Goal: Transaction & Acquisition: Purchase product/service

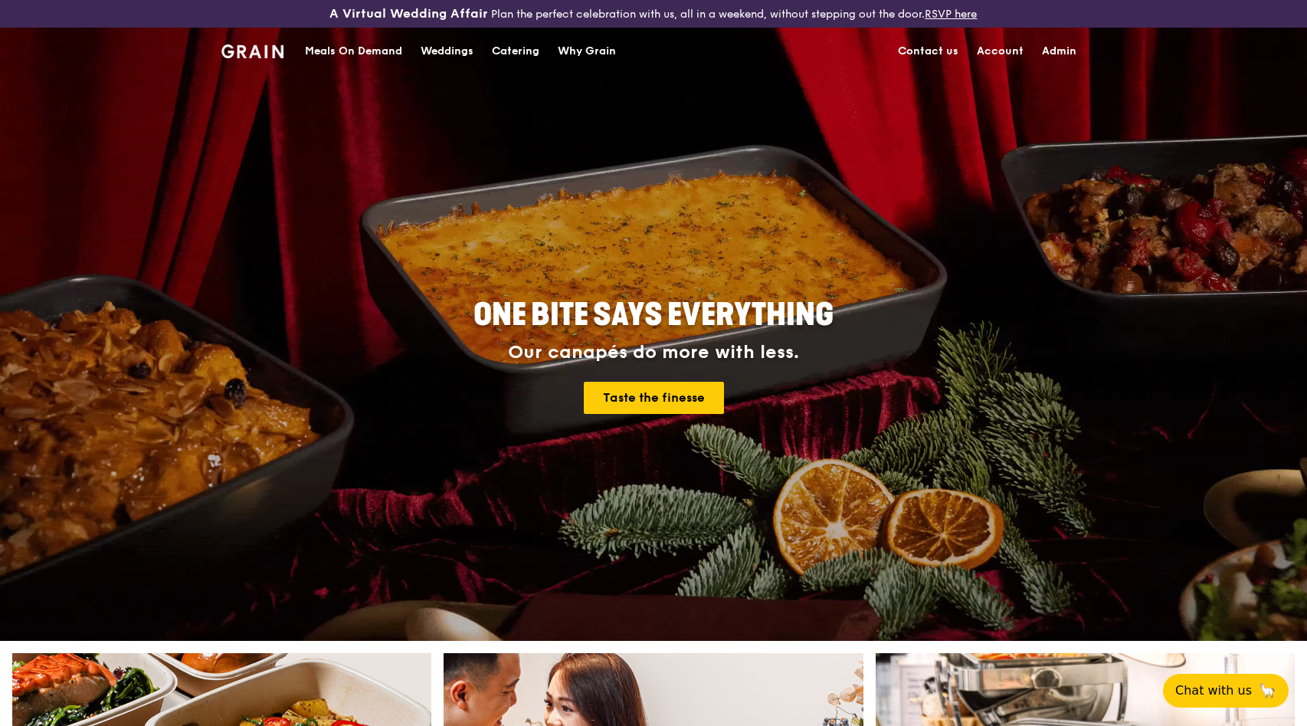
click at [355, 50] on div "Meals On Demand" at bounding box center [353, 51] width 97 height 46
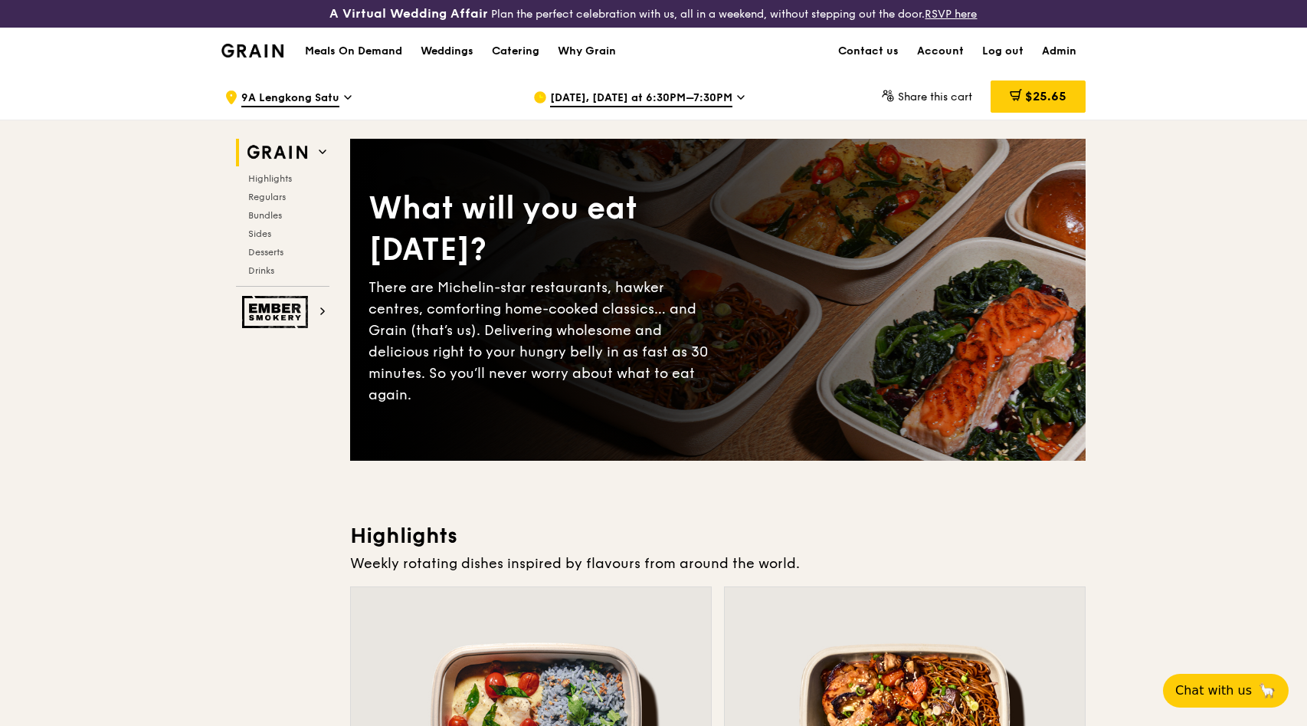
click at [367, 44] on h1 "Meals On Demand" at bounding box center [353, 51] width 97 height 15
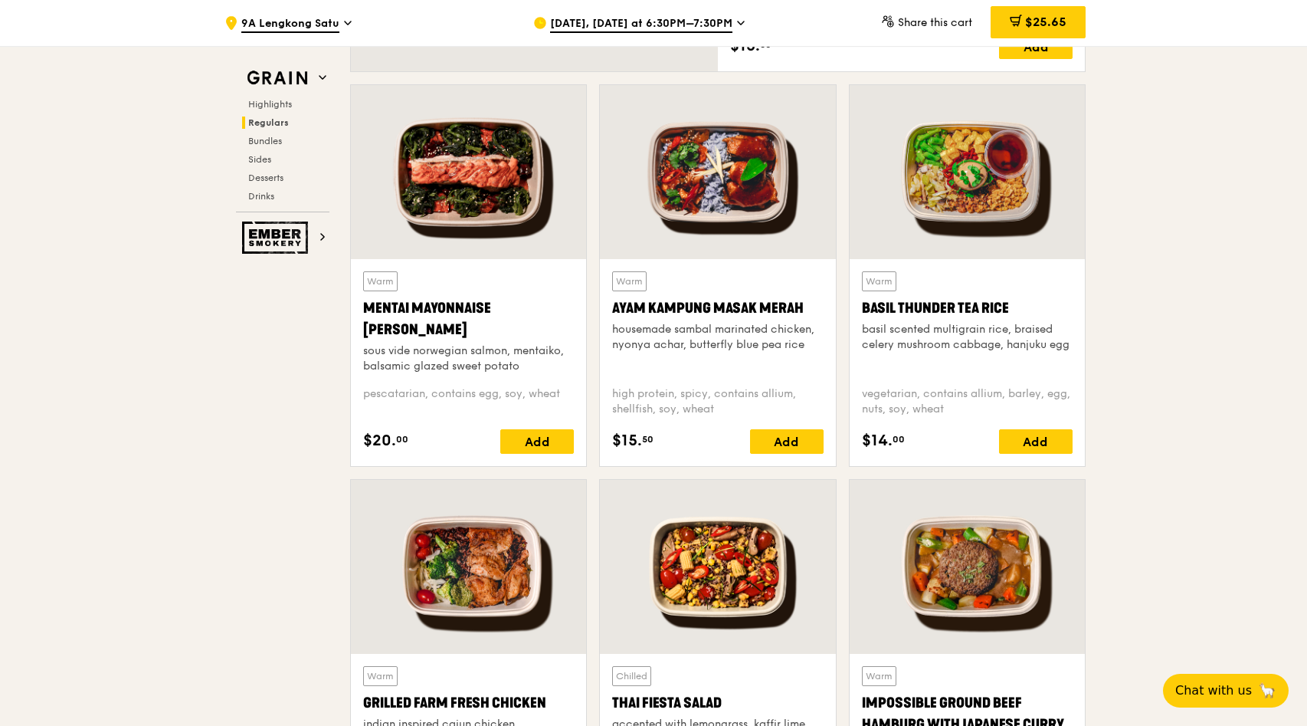
scroll to position [1507, 0]
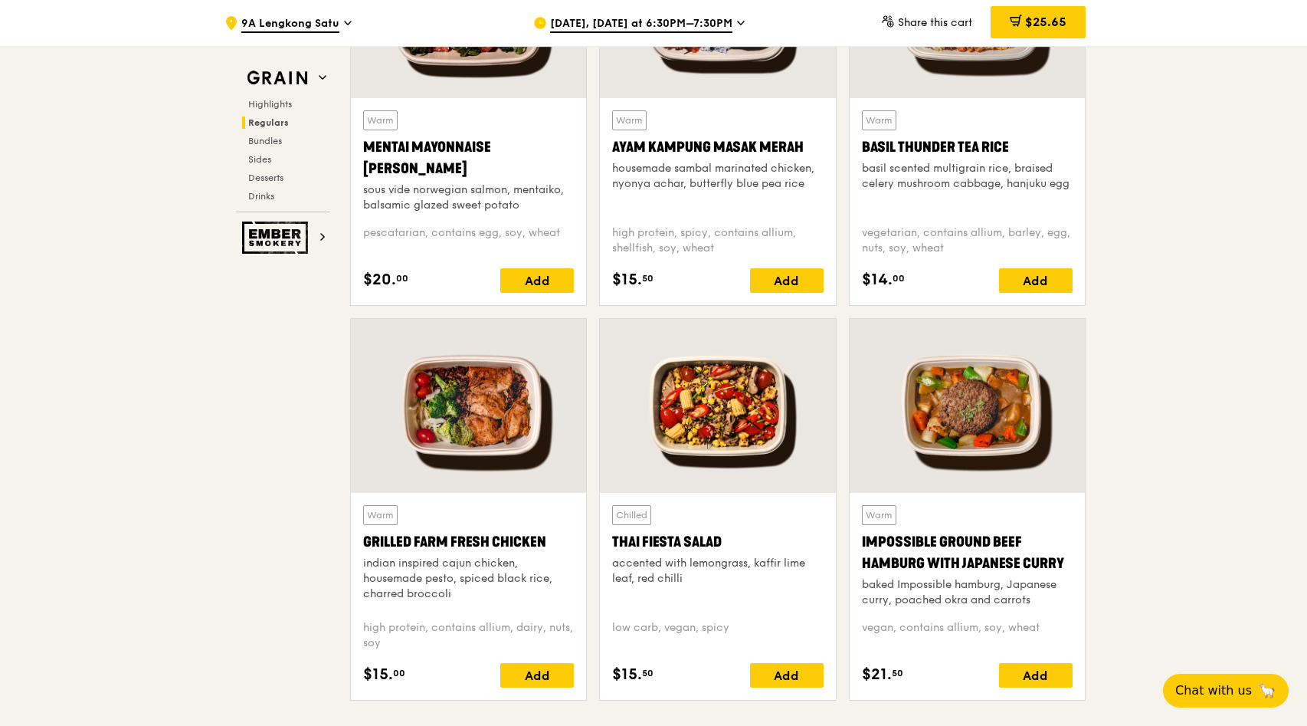
drag, startPoint x: 1166, startPoint y: 349, endPoint x: 1175, endPoint y: 356, distance: 10.4
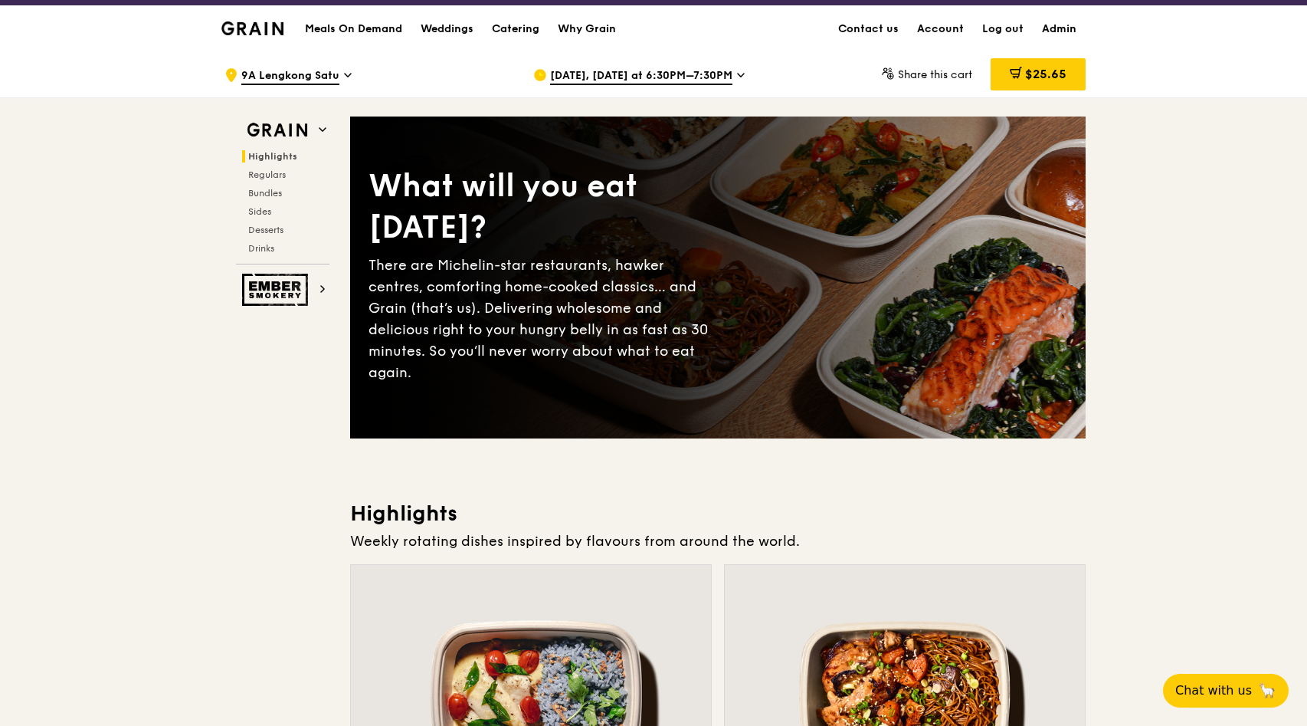
scroll to position [0, 0]
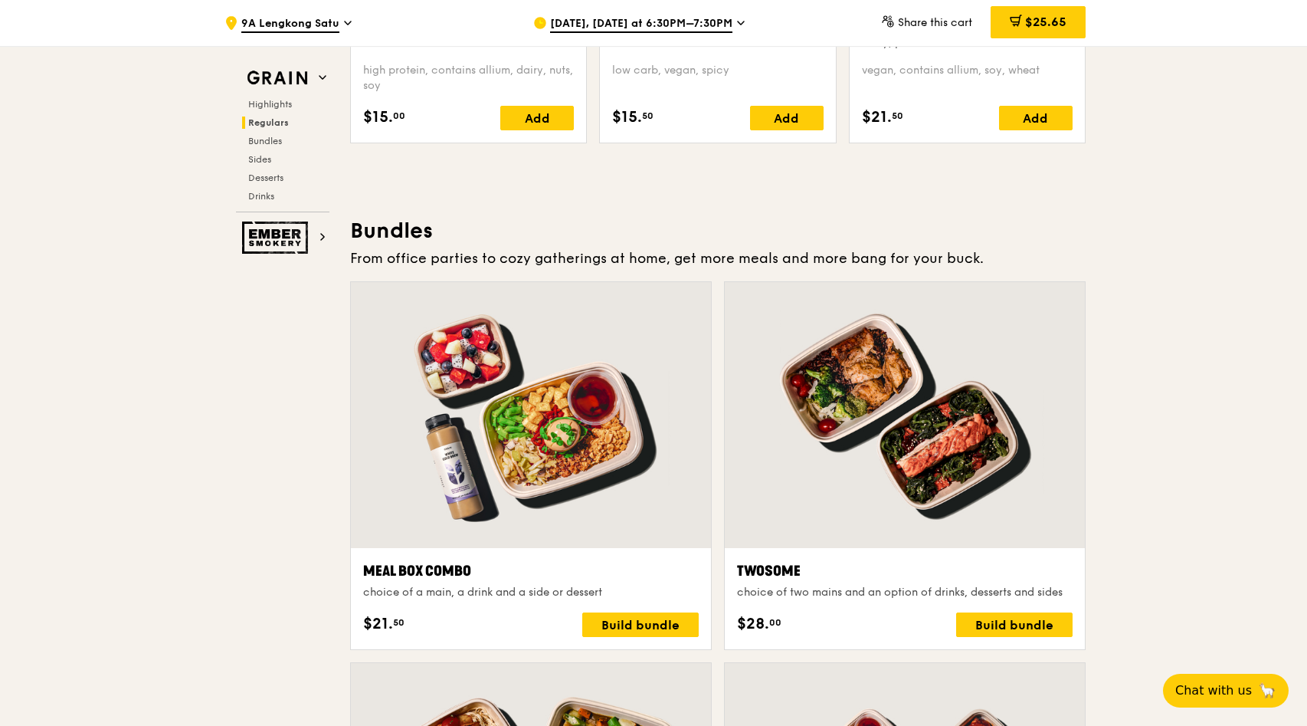
scroll to position [2335, 0]
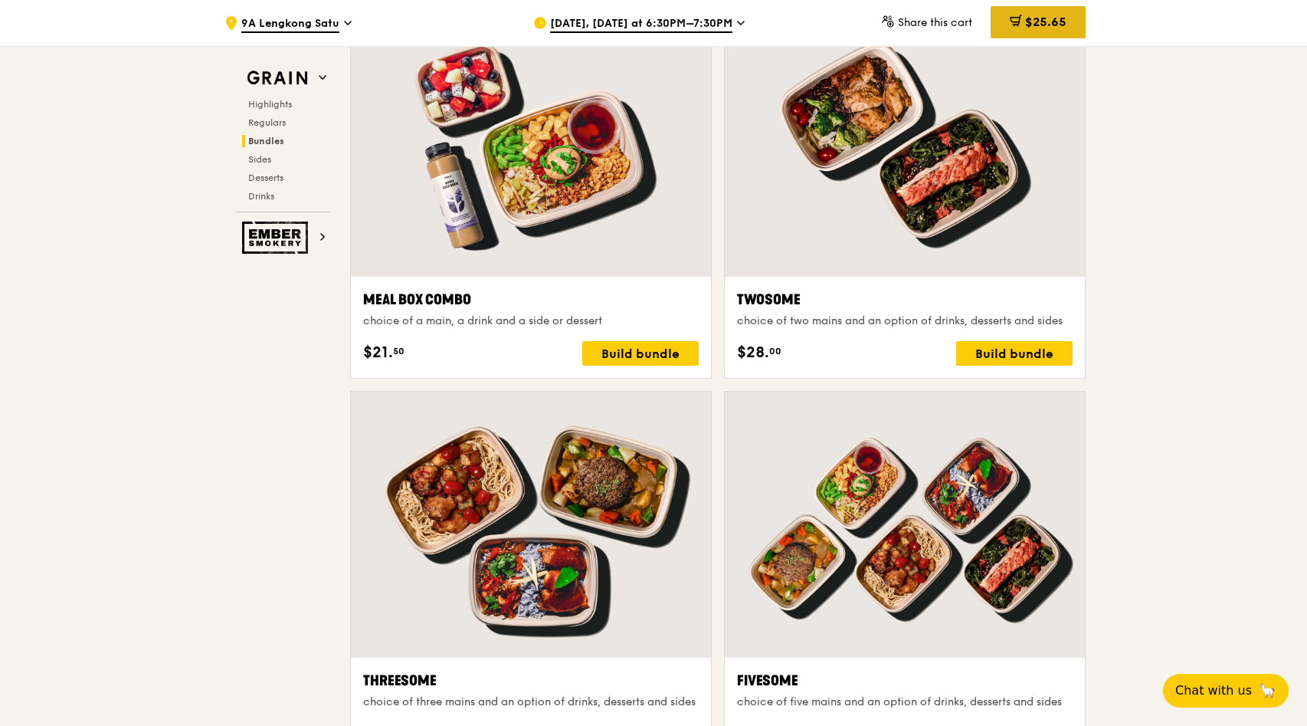
click at [1035, 25] on span "$25.65" at bounding box center [1045, 22] width 41 height 15
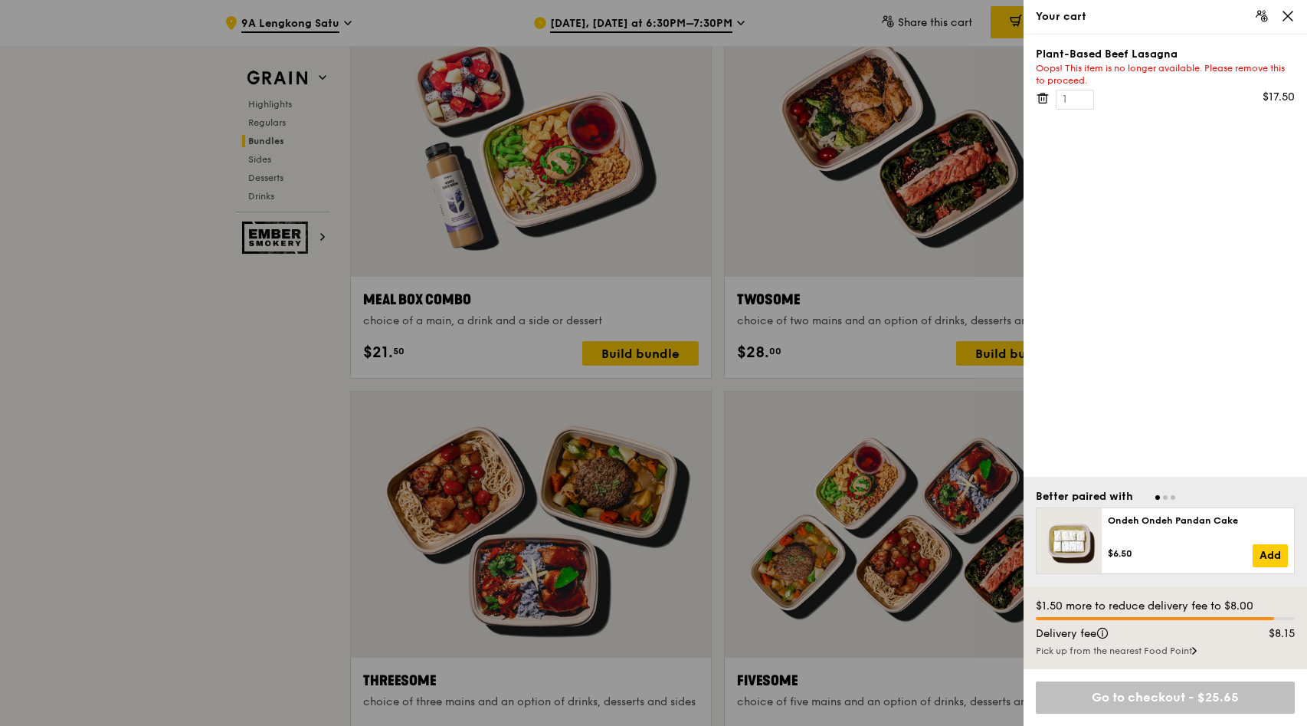
click at [1287, 18] on icon at bounding box center [1288, 16] width 14 height 14
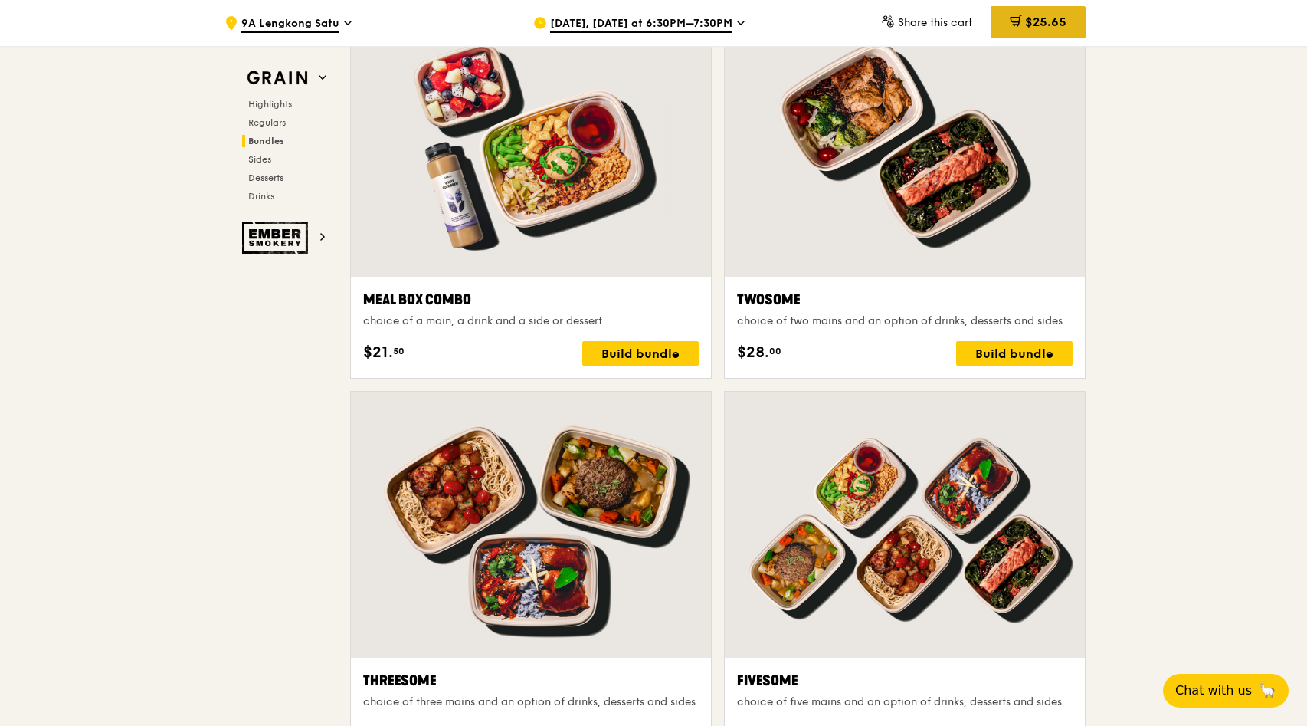
click at [1058, 14] on div "$25.65" at bounding box center [1038, 22] width 95 height 32
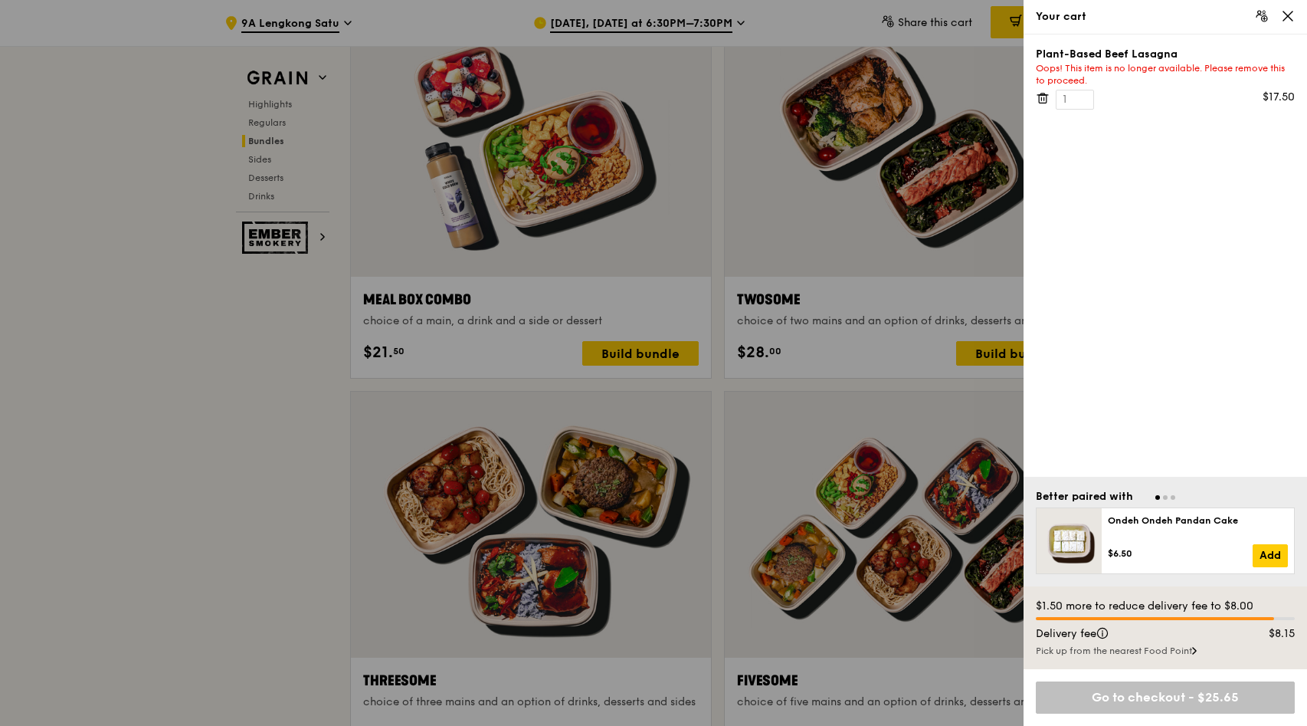
click at [1043, 100] on icon at bounding box center [1043, 98] width 14 height 14
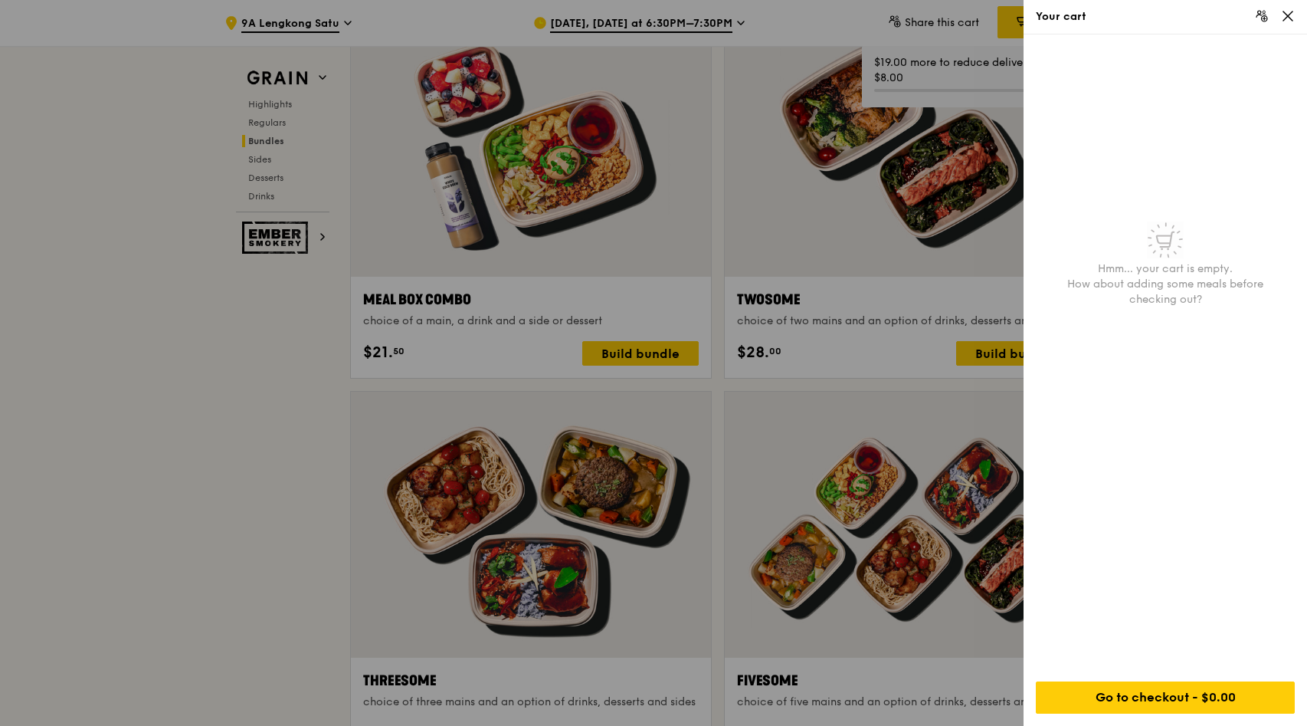
click at [1293, 22] on icon at bounding box center [1288, 16] width 14 height 14
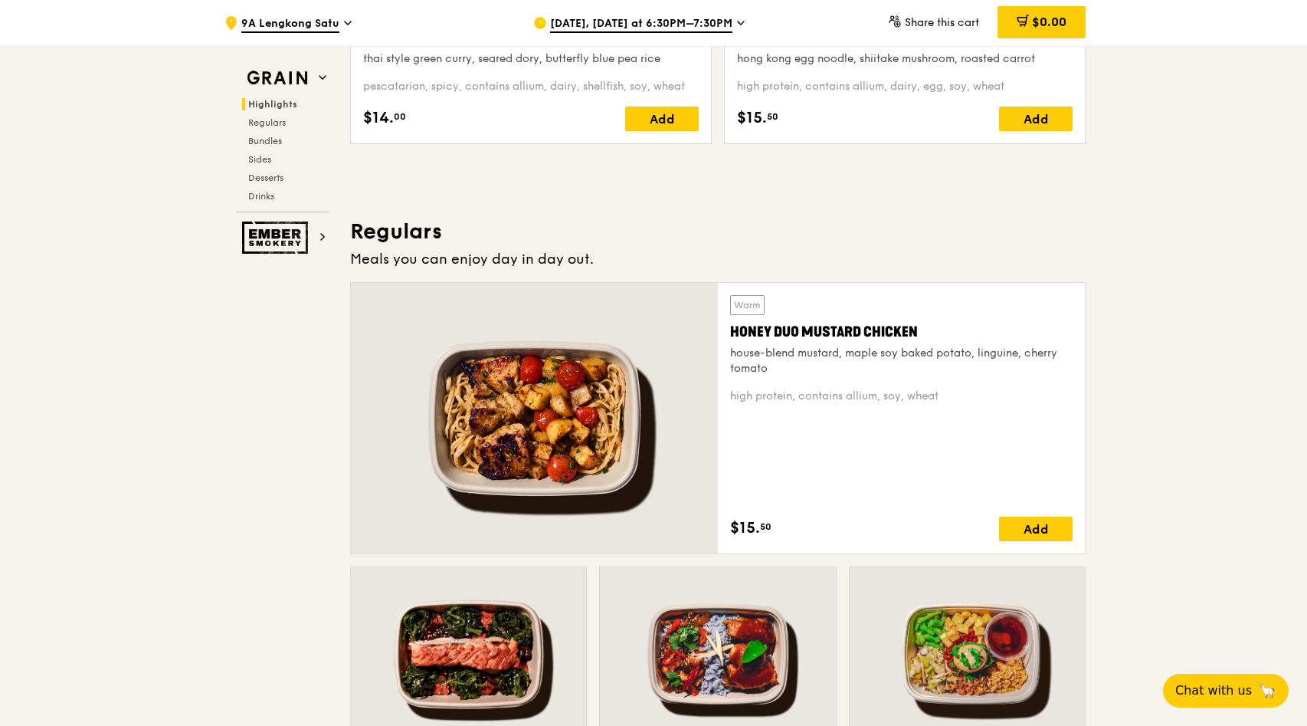
scroll to position [862, 0]
